Goal: Book appointment/travel/reservation

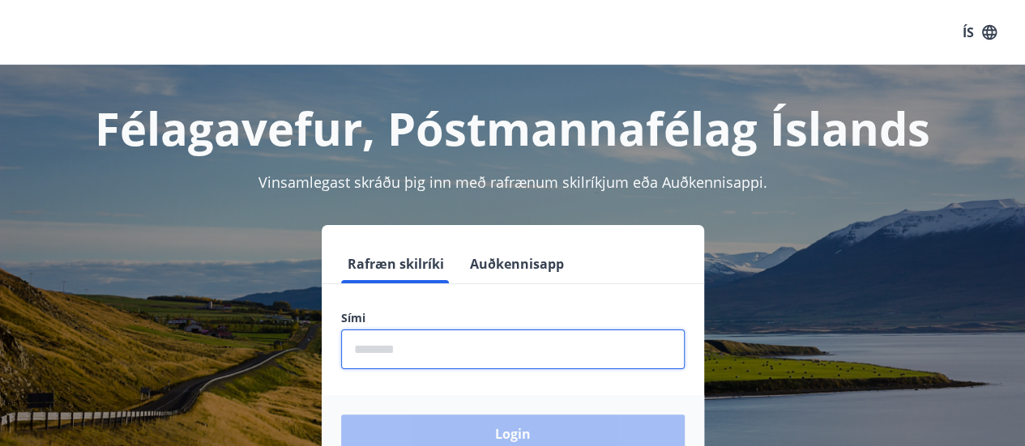
click at [352, 346] on input "phone" at bounding box center [513, 350] width 344 height 40
type input "********"
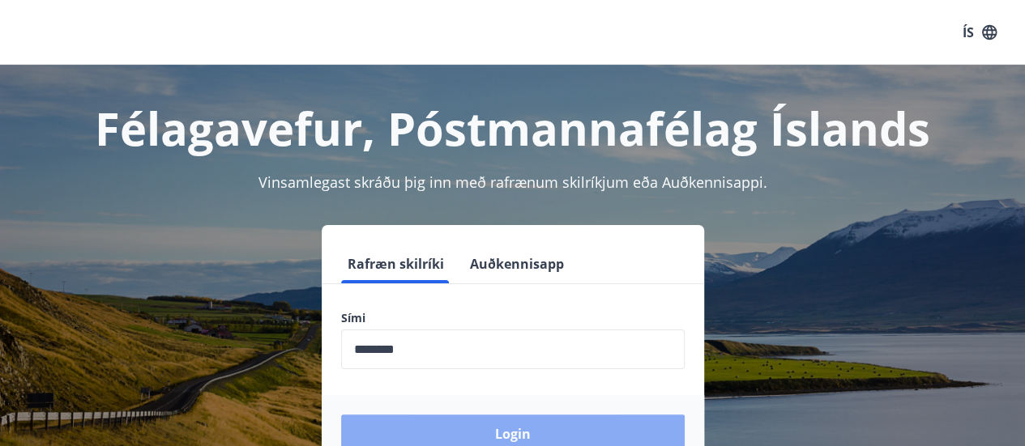
click at [470, 429] on button "Login" at bounding box center [513, 434] width 344 height 39
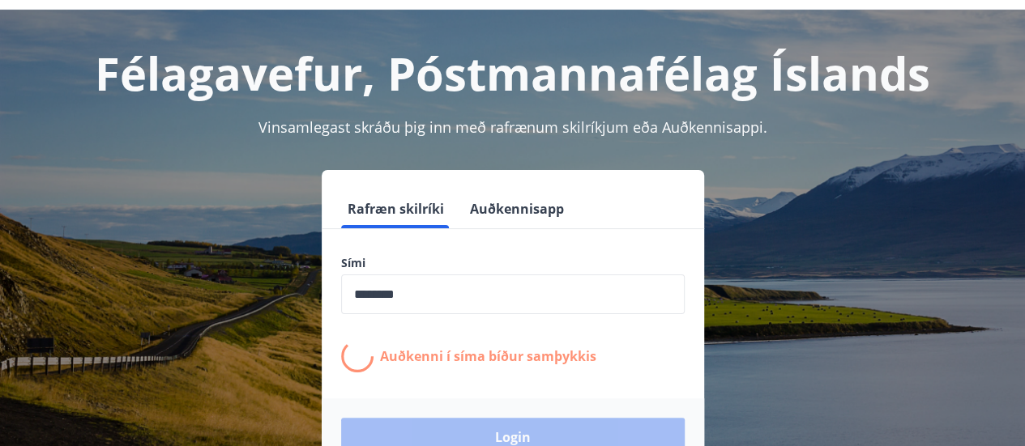
scroll to position [64, 0]
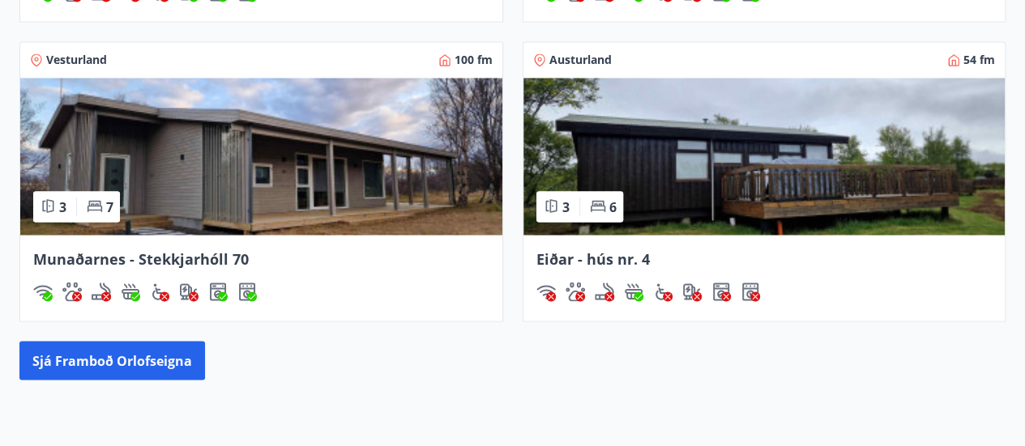
scroll to position [1382, 0]
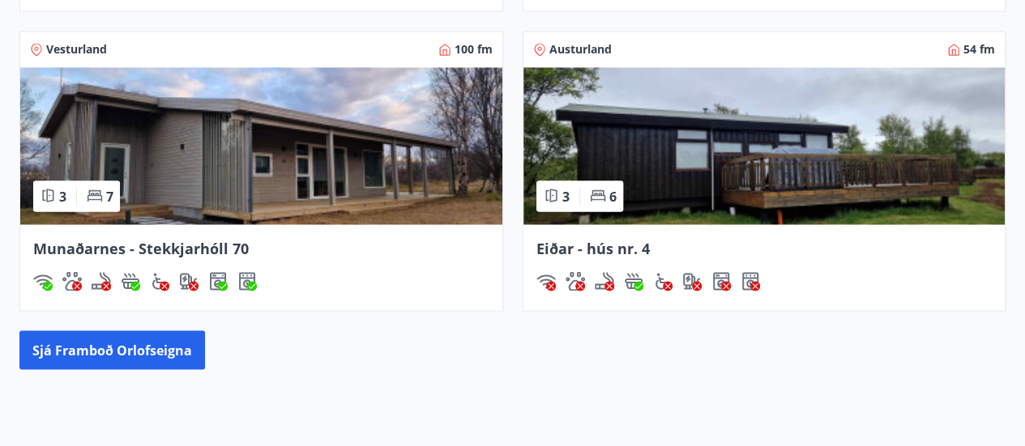
click at [135, 189] on img at bounding box center [261, 145] width 482 height 157
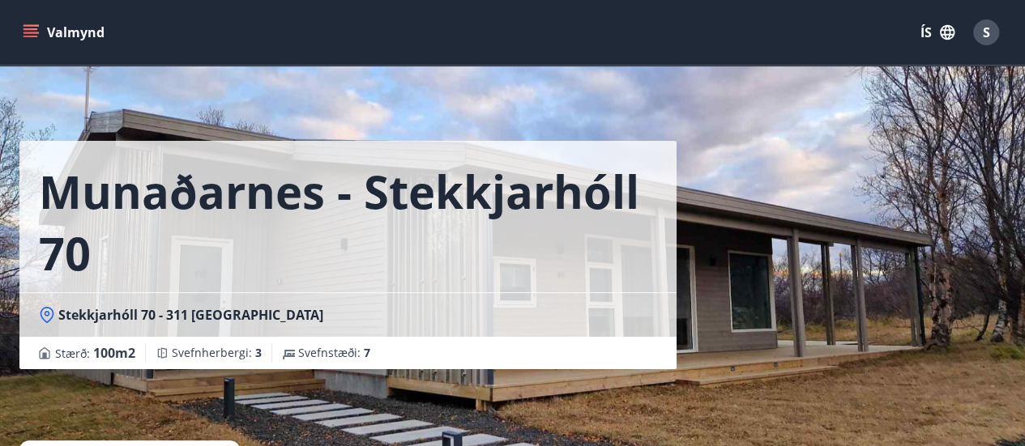
click at [33, 24] on icon "menu" at bounding box center [31, 32] width 16 height 16
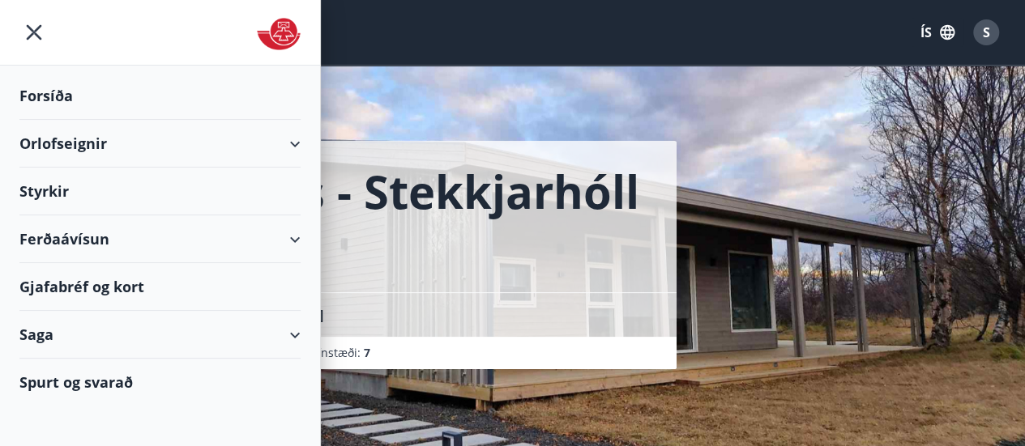
click at [44, 136] on div "Orlofseignir" at bounding box center [159, 144] width 281 height 48
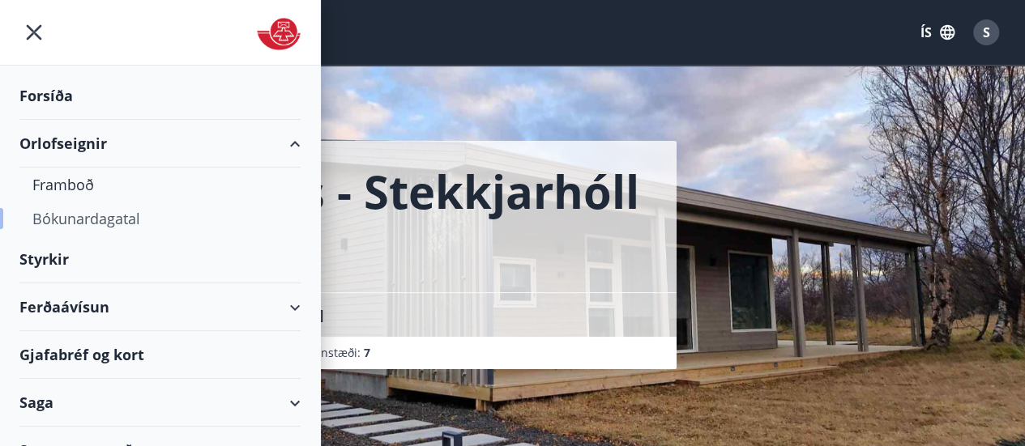
click at [60, 208] on div "Bókunardagatal" at bounding box center [159, 219] width 255 height 34
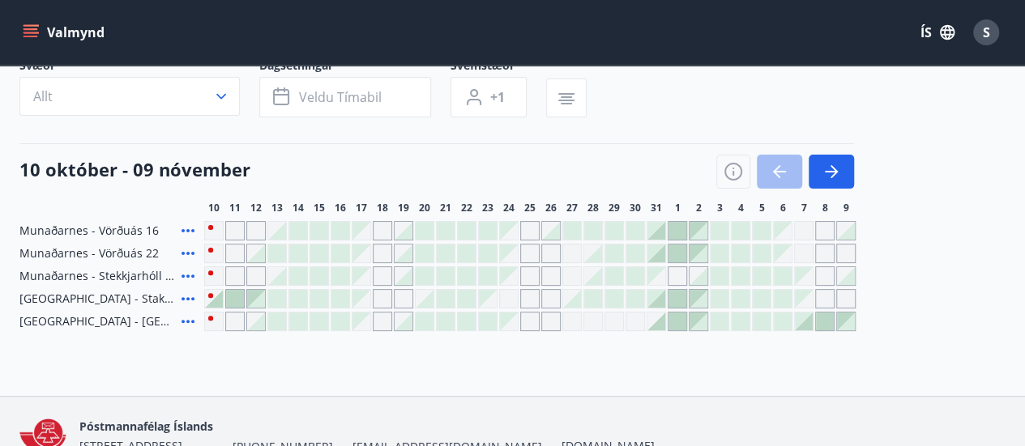
scroll to position [203, 0]
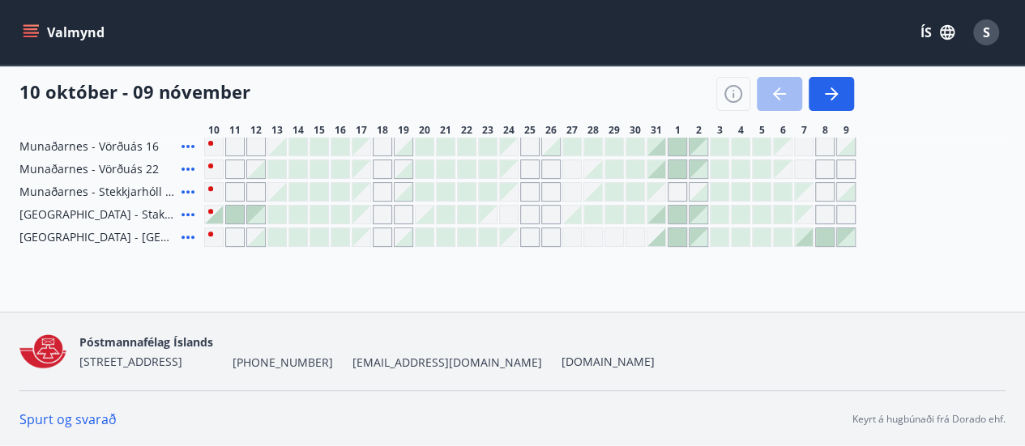
click at [374, 169] on div "Gráir dagar eru ekki bókanlegir" at bounding box center [382, 169] width 19 height 19
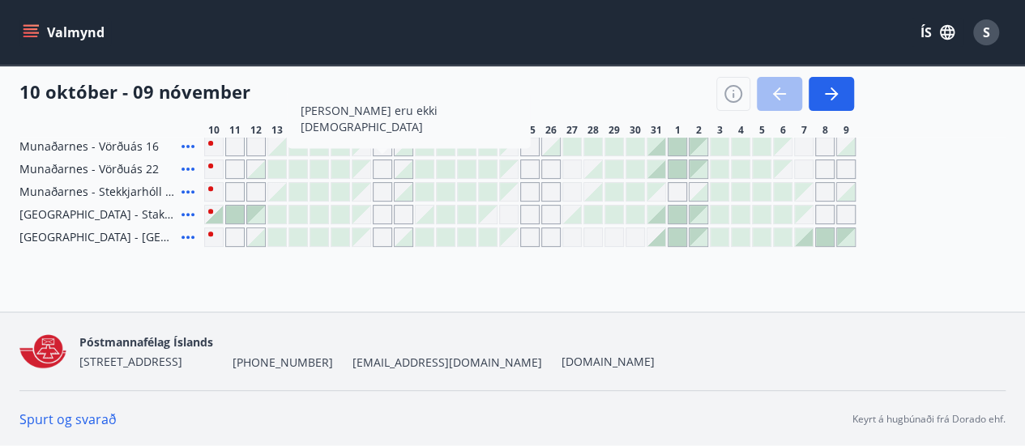
click at [658, 148] on div at bounding box center [656, 147] width 18 height 18
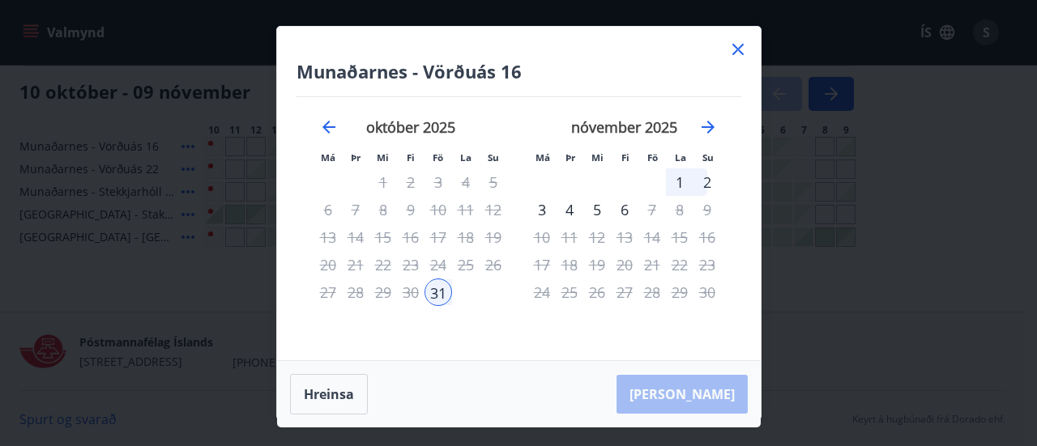
click at [747, 51] on div "Munaðarnes - Vörðuás 16 Má Þr Mi Fi Fö La Su Má Þr Mi Fi Fö La Su september 202…" at bounding box center [519, 194] width 484 height 334
click at [741, 48] on icon at bounding box center [737, 49] width 19 height 19
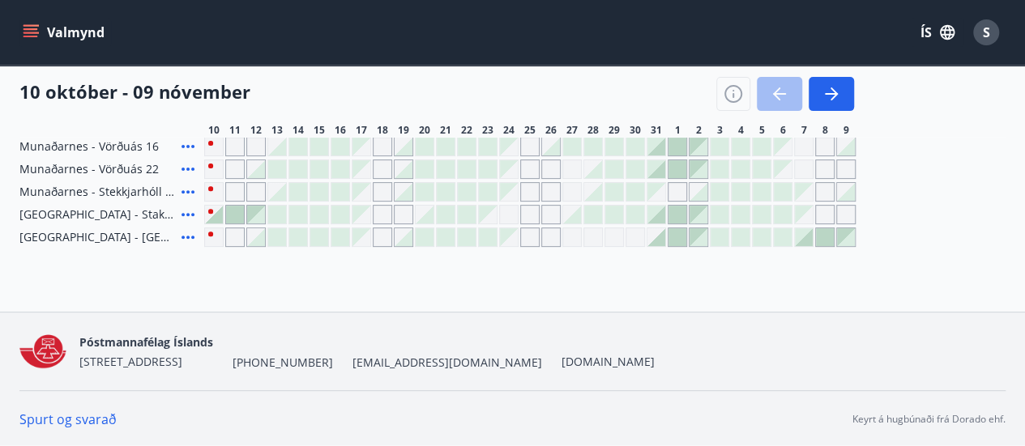
click at [741, 48] on div "Valmynd ÍS S" at bounding box center [512, 32] width 986 height 39
click at [528, 150] on div "Gráir dagar eru ekki bókanlegir" at bounding box center [529, 146] width 19 height 19
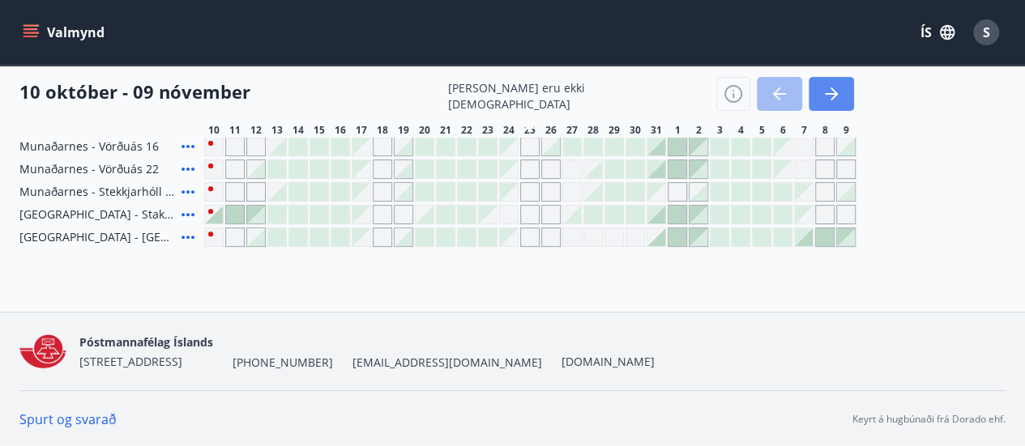
click at [828, 98] on icon "button" at bounding box center [831, 93] width 19 height 19
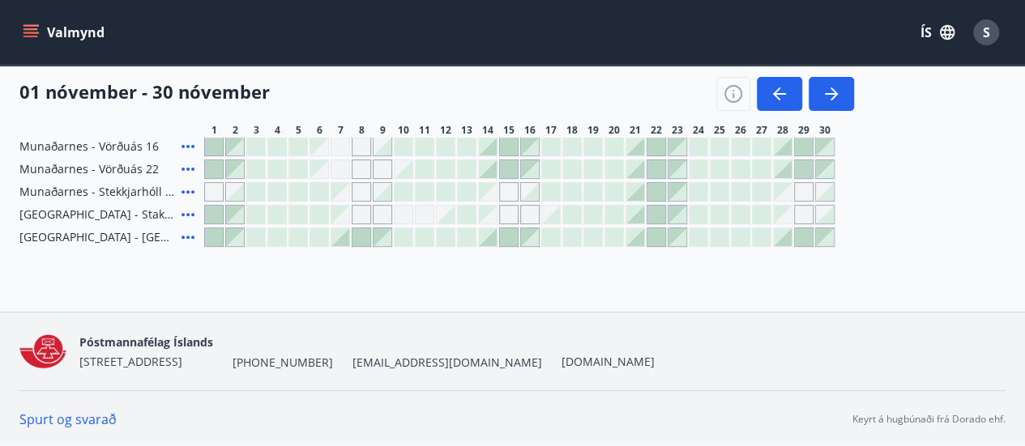
click at [348, 199] on div "Gráir dagar eru ekki bókanlegir" at bounding box center [340, 192] width 18 height 18
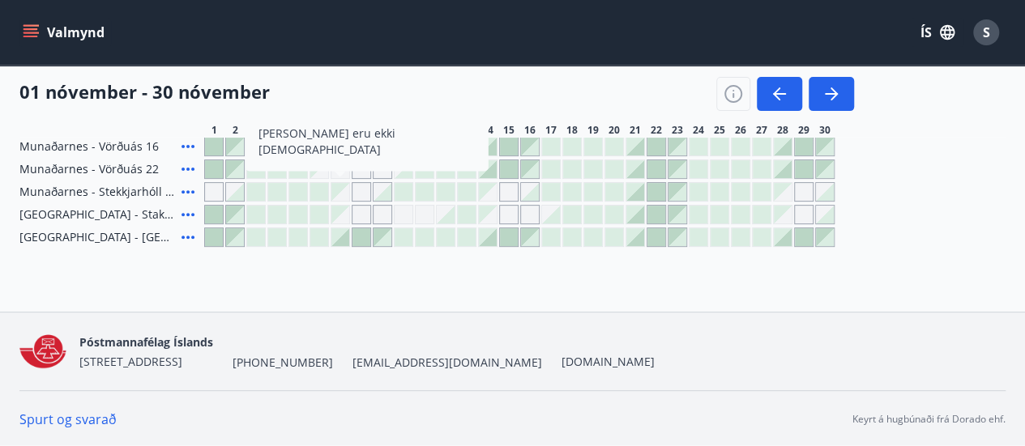
click at [399, 103] on div "01 nóvember - 30 nóvember" at bounding box center [436, 88] width 835 height 45
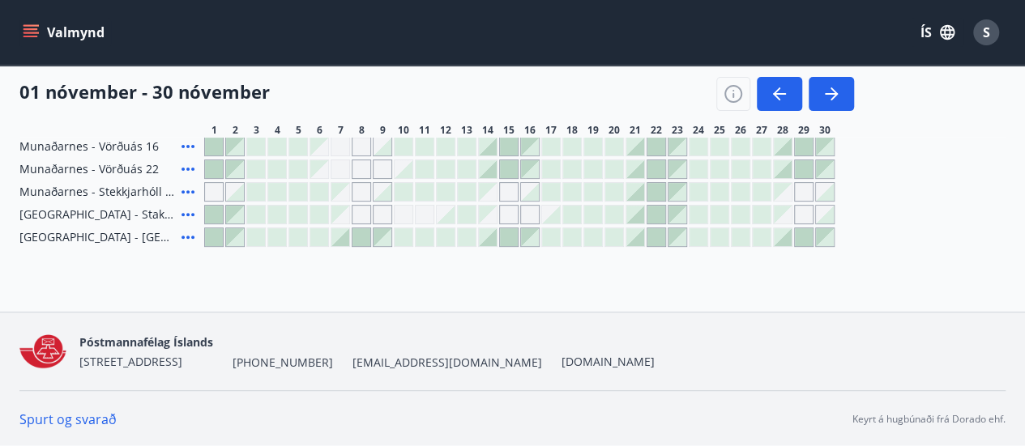
click at [399, 103] on div "01 nóvember - 30 nóvember" at bounding box center [436, 88] width 835 height 45
click at [628, 195] on div at bounding box center [635, 192] width 18 height 18
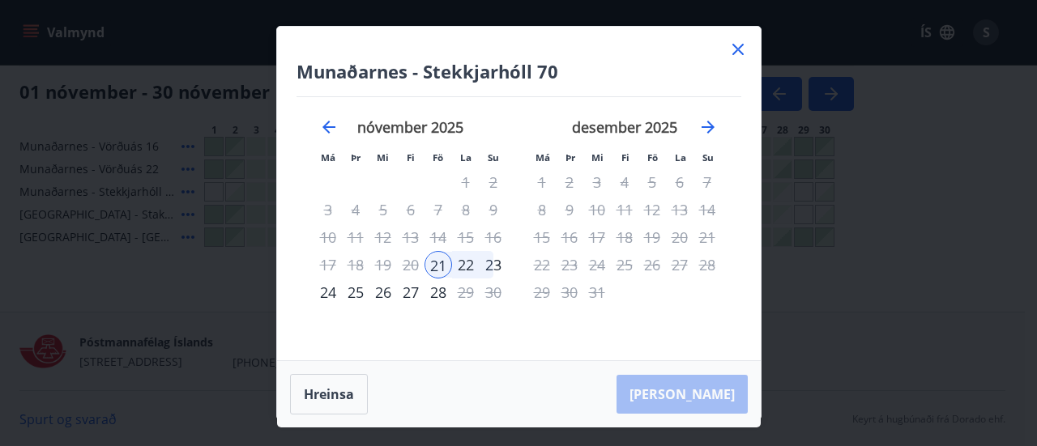
click at [739, 49] on icon at bounding box center [737, 49] width 19 height 19
